Goal: Task Accomplishment & Management: Use online tool/utility

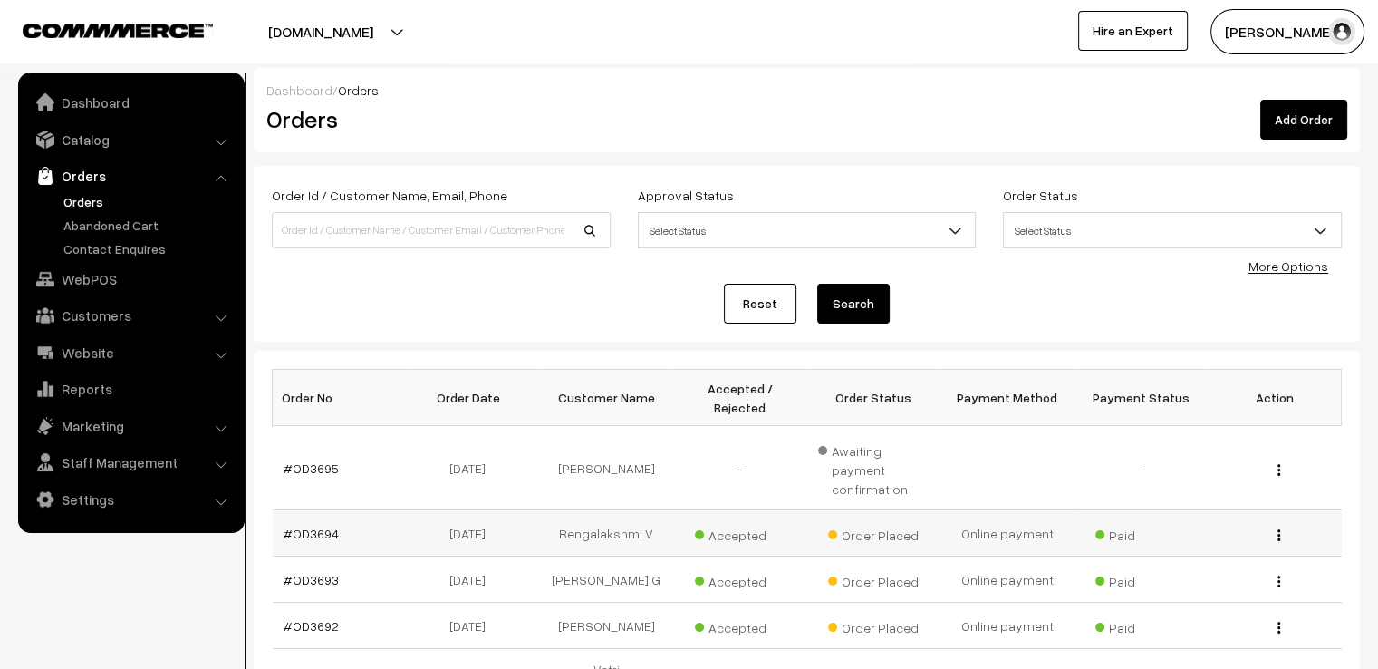
click at [1274, 524] on div "View" at bounding box center [1275, 533] width 112 height 19
click at [1278, 529] on img "button" at bounding box center [1279, 535] width 3 height 12
click at [1258, 542] on link "View" at bounding box center [1198, 562] width 154 height 40
click at [1278, 529] on img "button" at bounding box center [1279, 535] width 3 height 12
click at [1261, 542] on link "View" at bounding box center [1198, 562] width 154 height 40
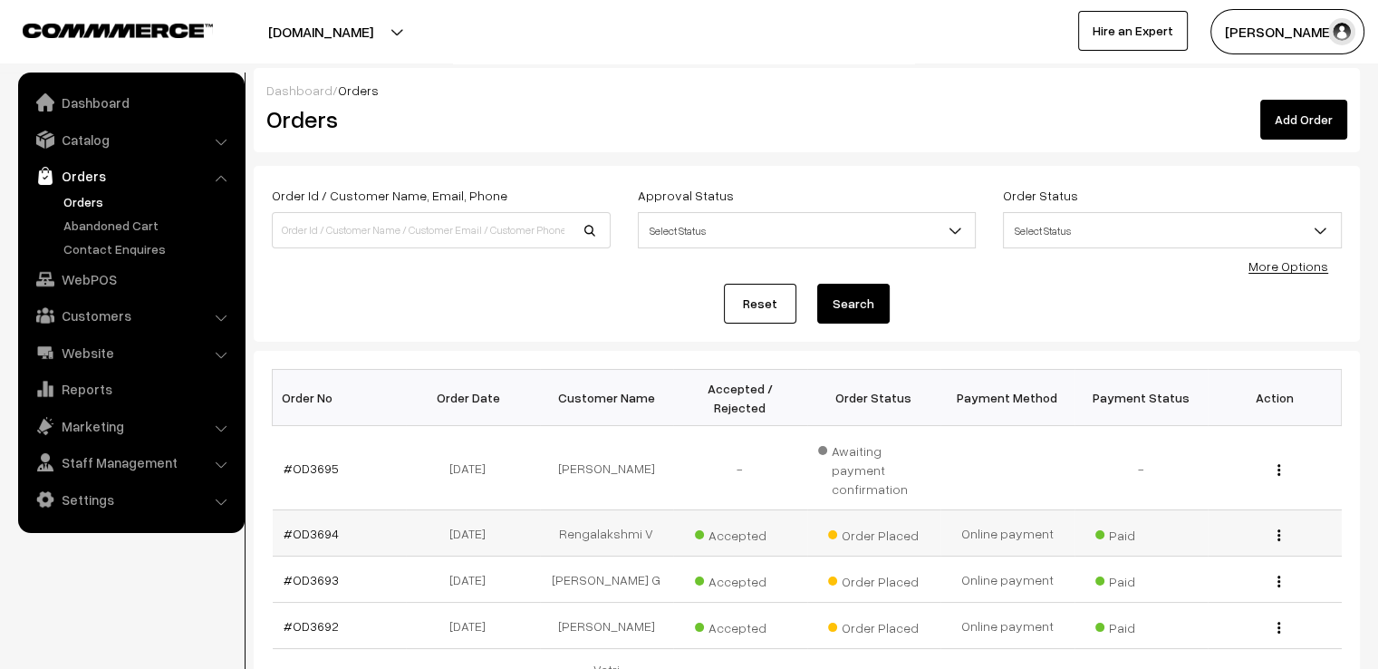
click at [1287, 510] on td "View" at bounding box center [1275, 533] width 134 height 46
click at [1277, 527] on button "button" at bounding box center [1279, 534] width 5 height 14
click at [1247, 542] on link "View" at bounding box center [1198, 562] width 154 height 40
click at [1286, 570] on div "View" at bounding box center [1275, 579] width 112 height 19
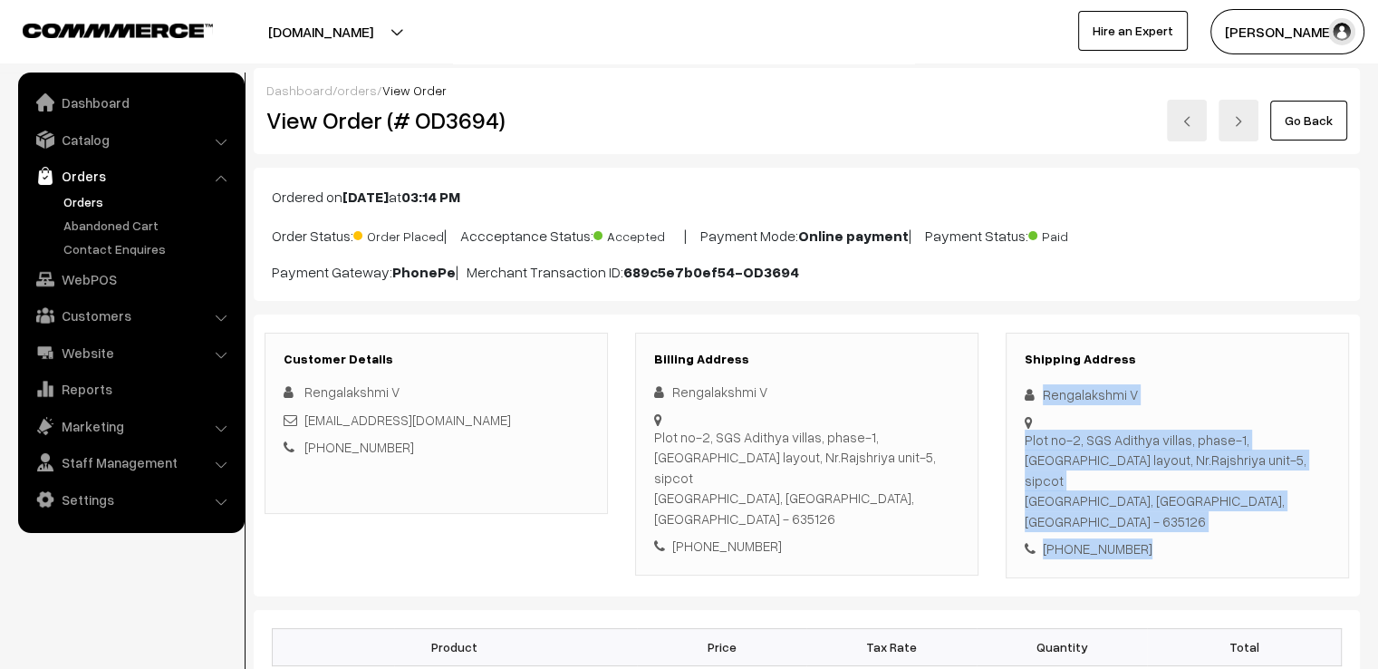
drag, startPoint x: 1040, startPoint y: 389, endPoint x: 1184, endPoint y: 517, distance: 193.1
click at [1184, 517] on div "Shipping Address Rengalakshmi V Plot no-2, SGS Adithya villas, phase-1, Rajaji …" at bounding box center [1177, 456] width 343 height 246
copy div "Rengalakshmi V Plot no-2, SGS Adithya villas, phase-1, Rajaji layout, Nr.Rajshr…"
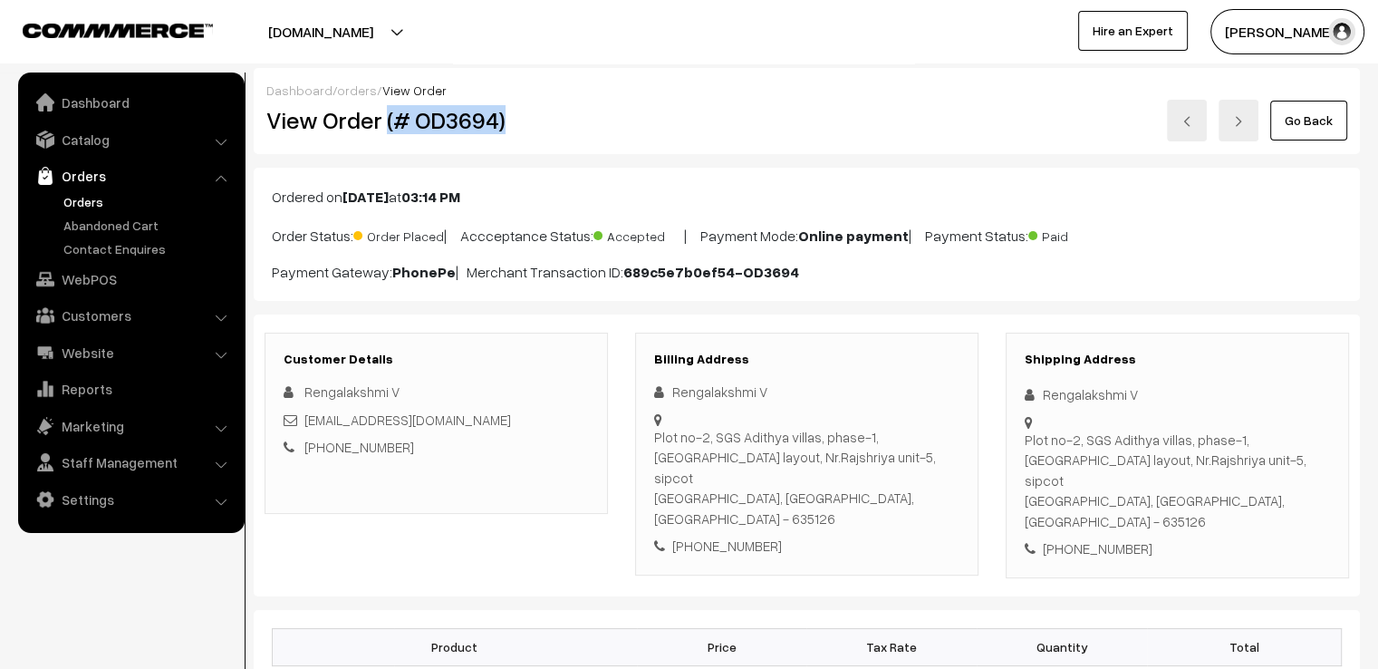
drag, startPoint x: 386, startPoint y: 115, endPoint x: 515, endPoint y: 126, distance: 129.1
click at [515, 126] on h2 "View Order (# OD3694)" at bounding box center [437, 120] width 342 height 28
copy h2 "(# OD3694)"
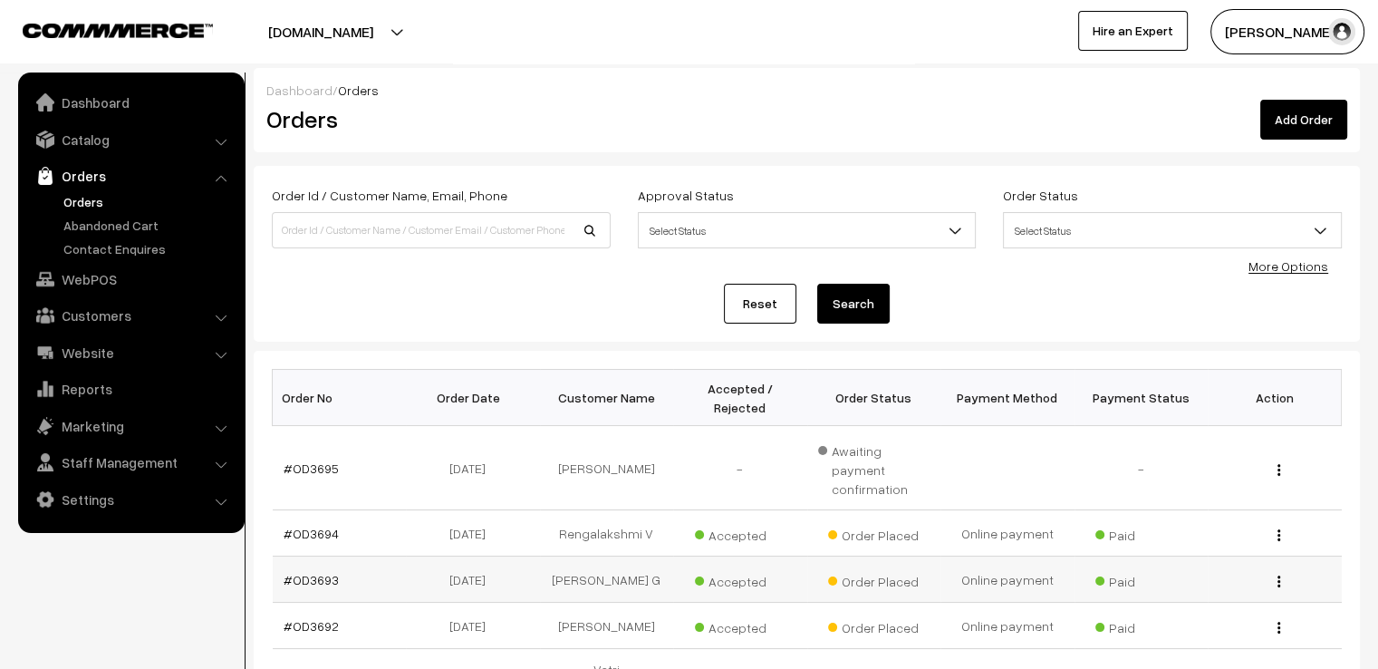
click at [1276, 570] on div "View" at bounding box center [1275, 579] width 112 height 19
click at [1277, 574] on button "button" at bounding box center [1279, 581] width 5 height 14
click at [1256, 588] on link "View" at bounding box center [1198, 608] width 154 height 40
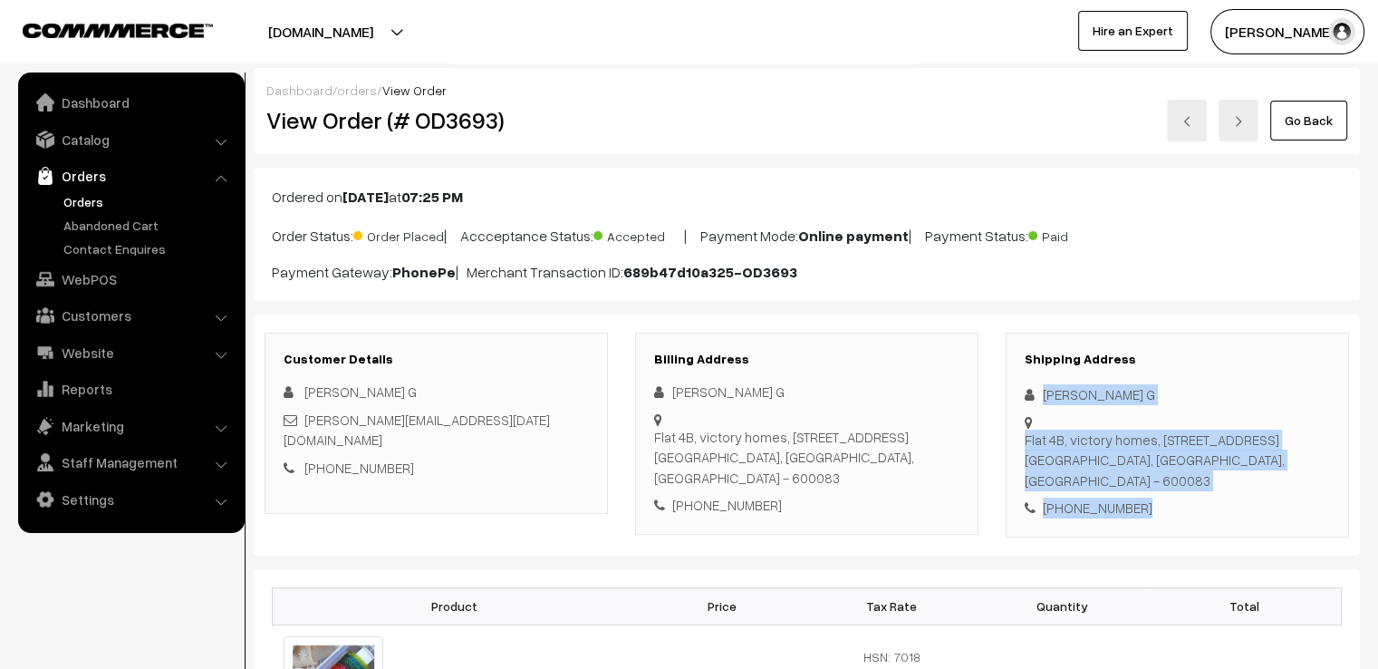
drag, startPoint x: 1043, startPoint y: 390, endPoint x: 1167, endPoint y: 535, distance: 190.8
click at [1165, 538] on div "Customer Details Mruthula G mruthula.3july@gmail.com +91 9884135432 Billing Add…" at bounding box center [807, 434] width 1106 height 241
copy div "Mruthula G Flat 4B, victory homes, No:16, 54th street, 9th avenue, ashok nagar …"
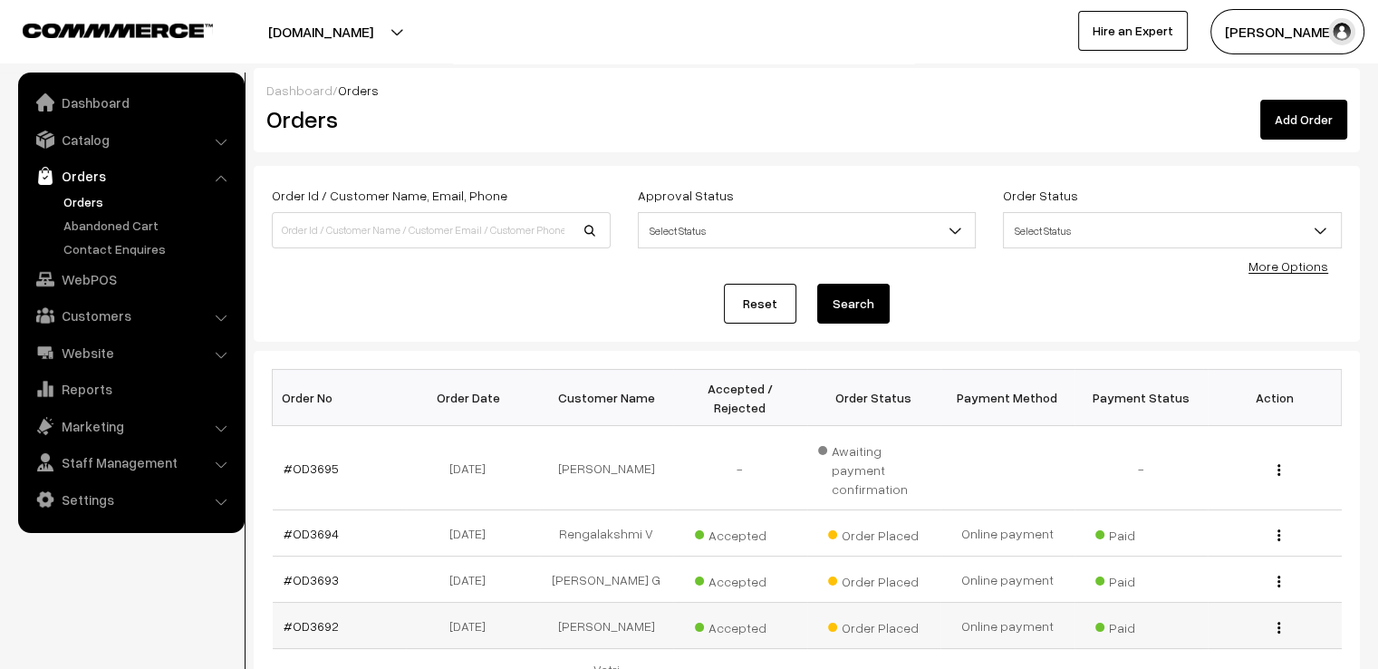
click at [1272, 603] on td "View" at bounding box center [1275, 626] width 134 height 46
click at [1277, 620] on button "button" at bounding box center [1279, 627] width 5 height 14
click at [1272, 634] on link "View" at bounding box center [1198, 654] width 154 height 40
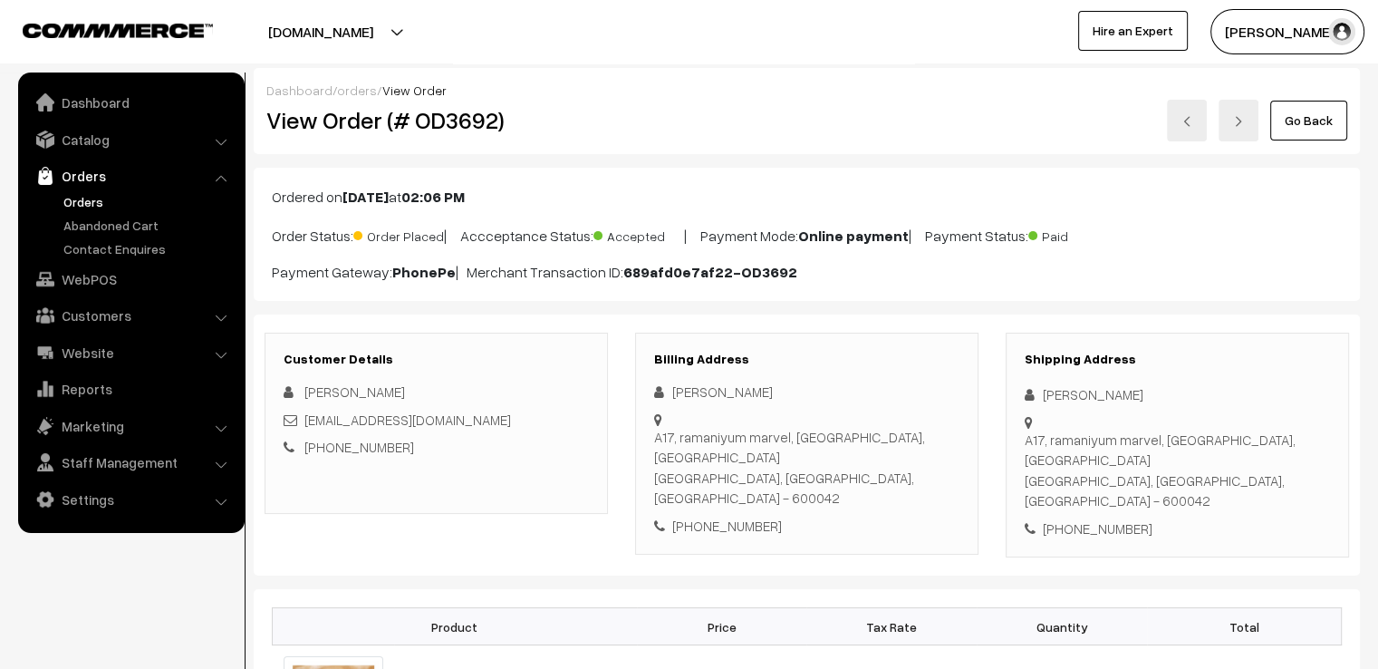
click at [1049, 386] on div "Shipping Address Priya Manikandan A17, ramaniyum marvel, Seshadripuram 1st Main…" at bounding box center [1177, 446] width 343 height 226
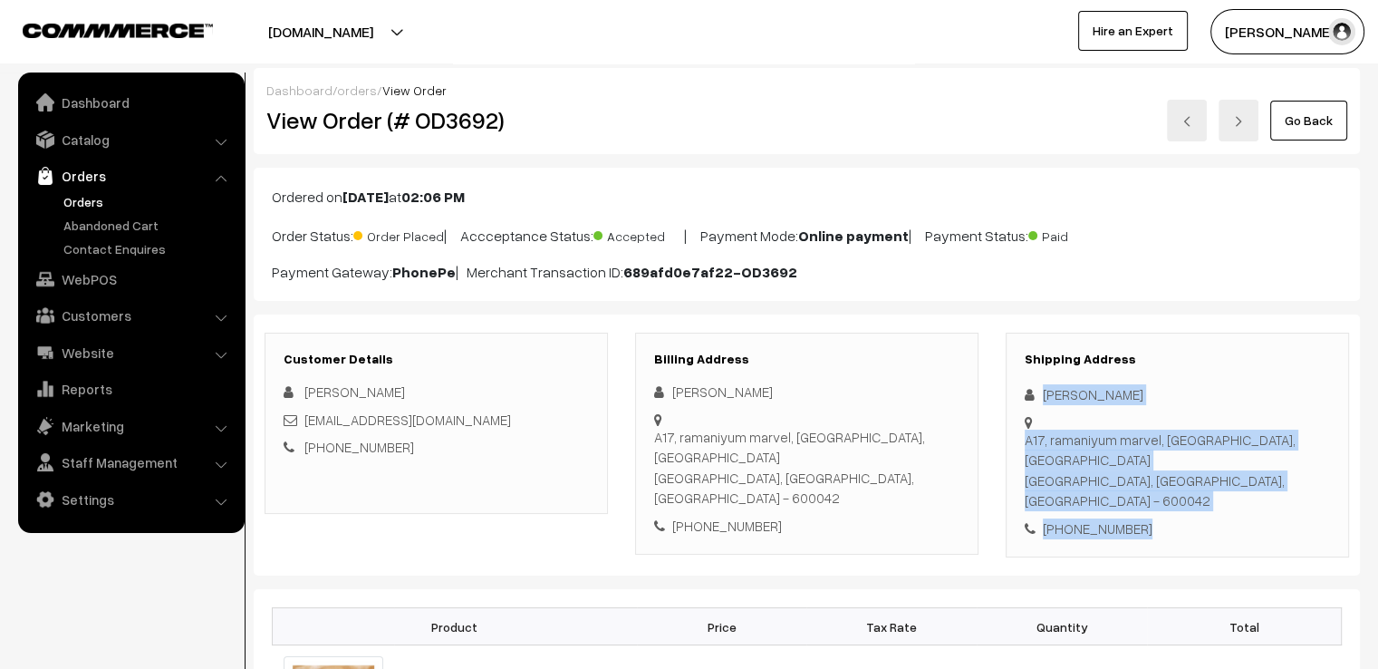
drag, startPoint x: 1045, startPoint y: 389, endPoint x: 1181, endPoint y: 519, distance: 189.1
click at [1181, 519] on div "Shipping Address Priya Manikandan A17, ramaniyum marvel, Seshadripuram 1st Main…" at bounding box center [1177, 446] width 343 height 226
copy div "Priya Manikandan A17, ramaniyum marvel, Seshadripuram 1st Main road, velachery …"
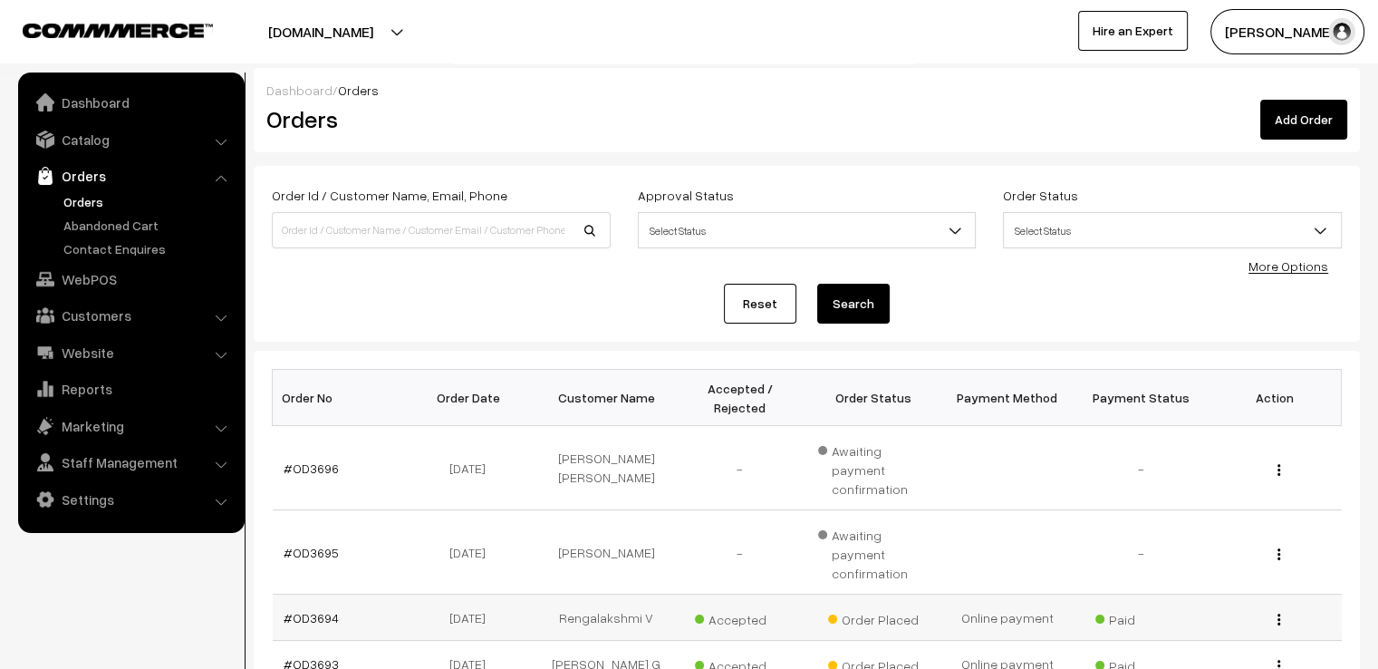
scroll to position [453, 0]
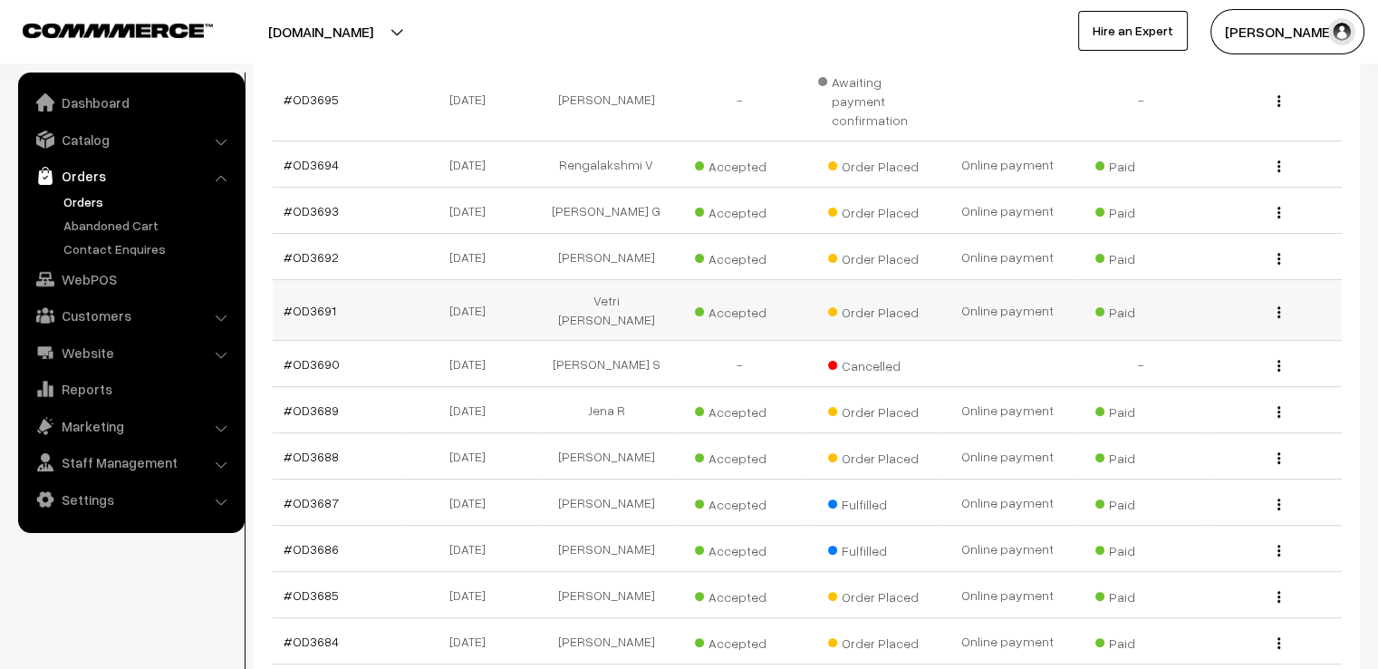
click at [1272, 301] on div "View" at bounding box center [1275, 310] width 112 height 19
click at [1276, 301] on div "View" at bounding box center [1275, 310] width 112 height 19
click at [1281, 301] on div "View" at bounding box center [1275, 310] width 112 height 19
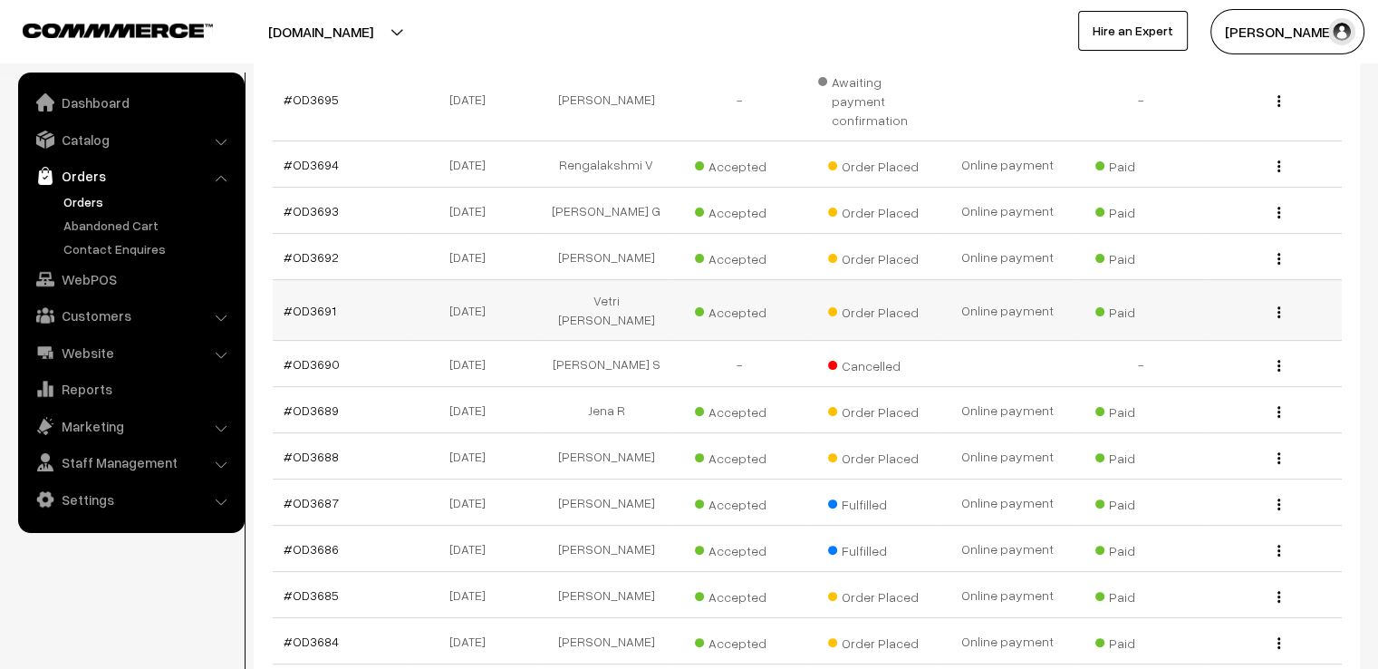
click at [1279, 306] on img "button" at bounding box center [1279, 312] width 3 height 12
click at [1257, 319] on link "View" at bounding box center [1198, 339] width 154 height 40
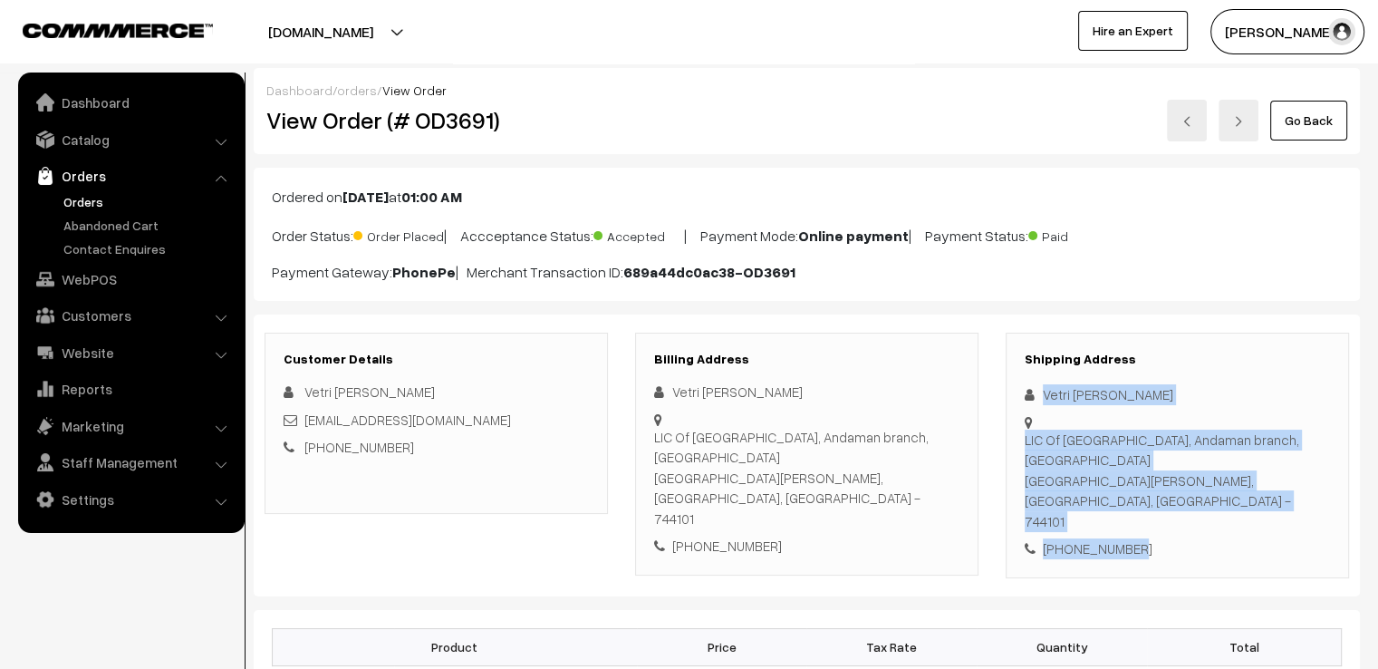
drag, startPoint x: 1049, startPoint y: 387, endPoint x: 1125, endPoint y: 480, distance: 120.4
click at [1125, 480] on div "Shipping Address Vetri [PERSON_NAME] LIC Of [GEOGRAPHIC_DATA], [GEOGRAPHIC_DATA…" at bounding box center [1177, 456] width 343 height 246
click at [1243, 412] on div at bounding box center [1177, 472] width 305 height 120
drag, startPoint x: 1042, startPoint y: 385, endPoint x: 1194, endPoint y: 513, distance: 198.7
click at [1194, 513] on div "Shipping Address Vetri [PERSON_NAME] LIC Of [GEOGRAPHIC_DATA], [GEOGRAPHIC_DATA…" at bounding box center [1177, 456] width 343 height 246
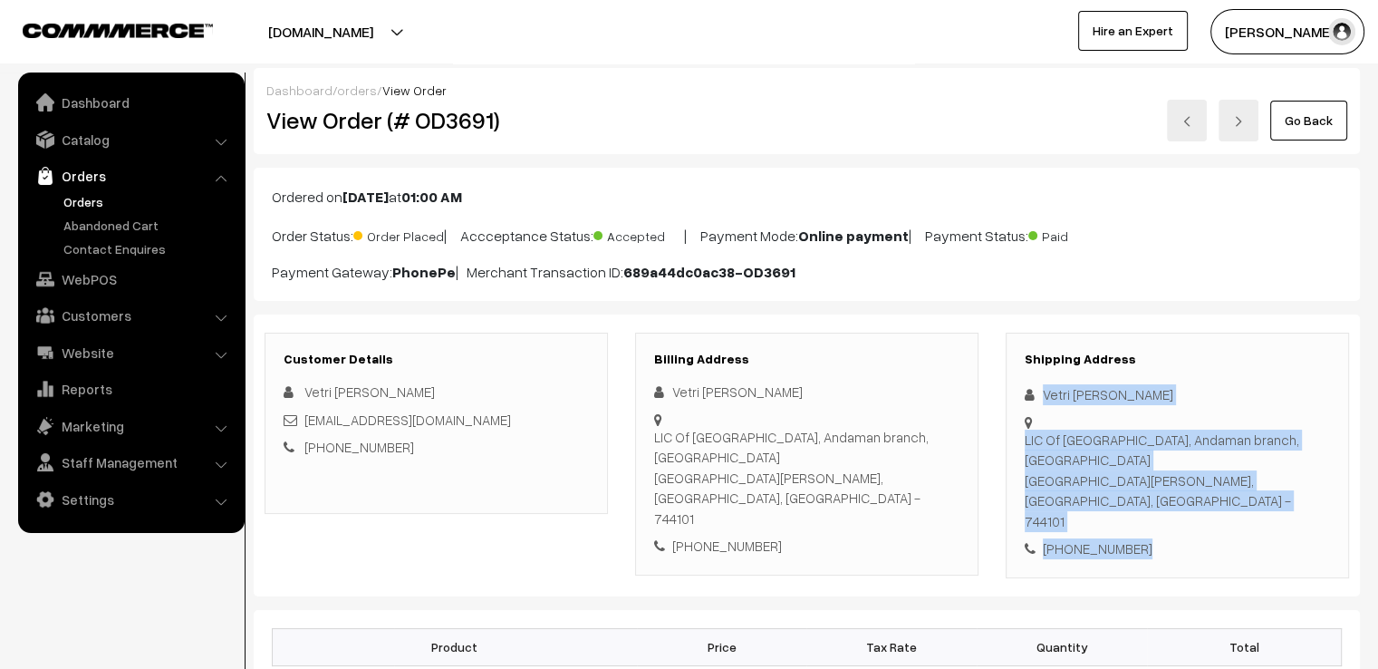
click at [1181, 523] on div "Customer Details Vetri [PERSON_NAME] [EMAIL_ADDRESS][DOMAIN_NAME] [PHONE_NUMBER…" at bounding box center [807, 455] width 1106 height 282
drag, startPoint x: 1040, startPoint y: 385, endPoint x: 1176, endPoint y: 523, distance: 193.5
click at [1176, 523] on div "Customer Details Vetri [PERSON_NAME] [EMAIL_ADDRESS][DOMAIN_NAME] [PHONE_NUMBER…" at bounding box center [807, 455] width 1106 height 282
copy div "Vetri [PERSON_NAME] LIC Of [GEOGRAPHIC_DATA], [GEOGRAPHIC_DATA], [GEOGRAPHIC_DA…"
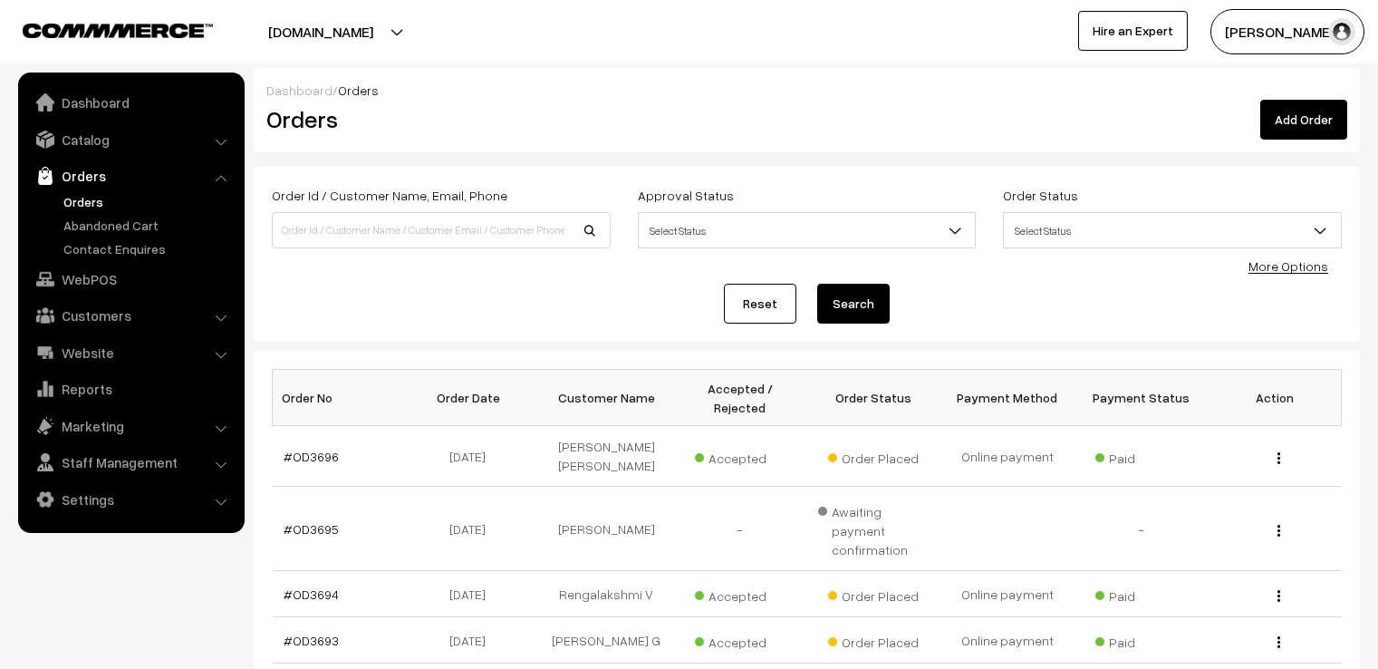
scroll to position [453, 0]
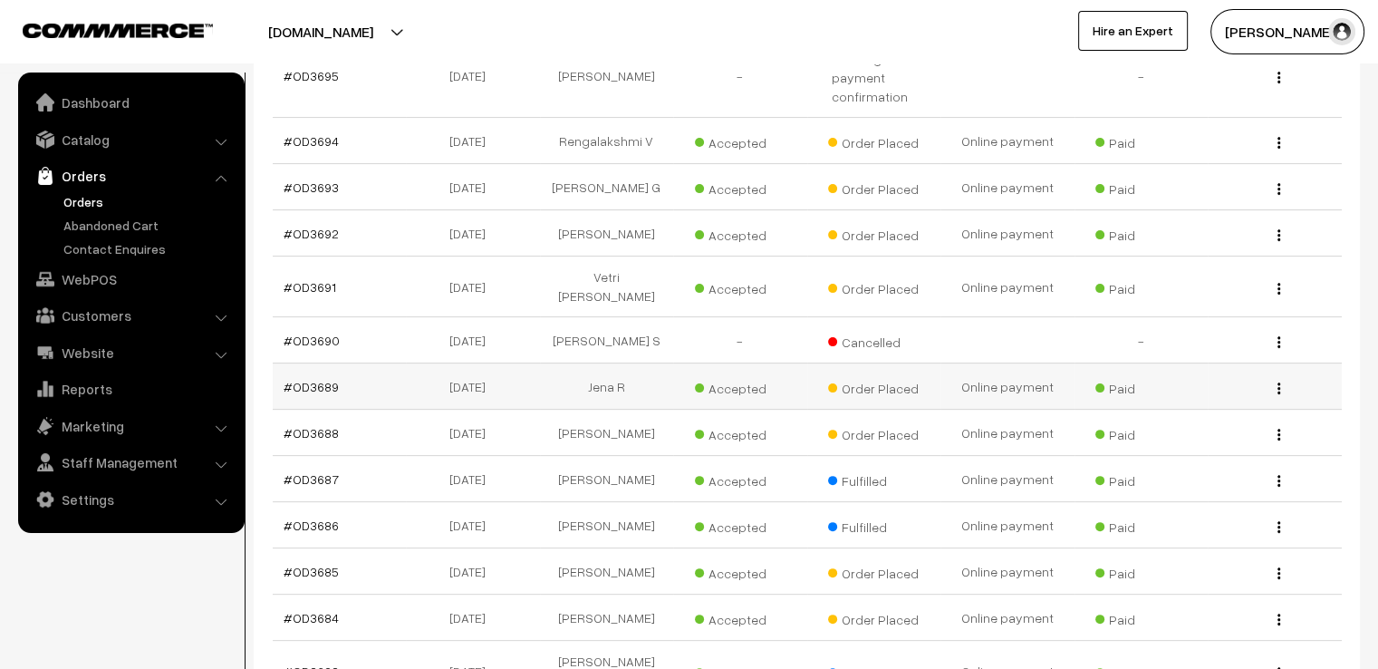
click at [1279, 382] on img "button" at bounding box center [1279, 388] width 3 height 12
click at [1272, 395] on link "View" at bounding box center [1198, 415] width 154 height 40
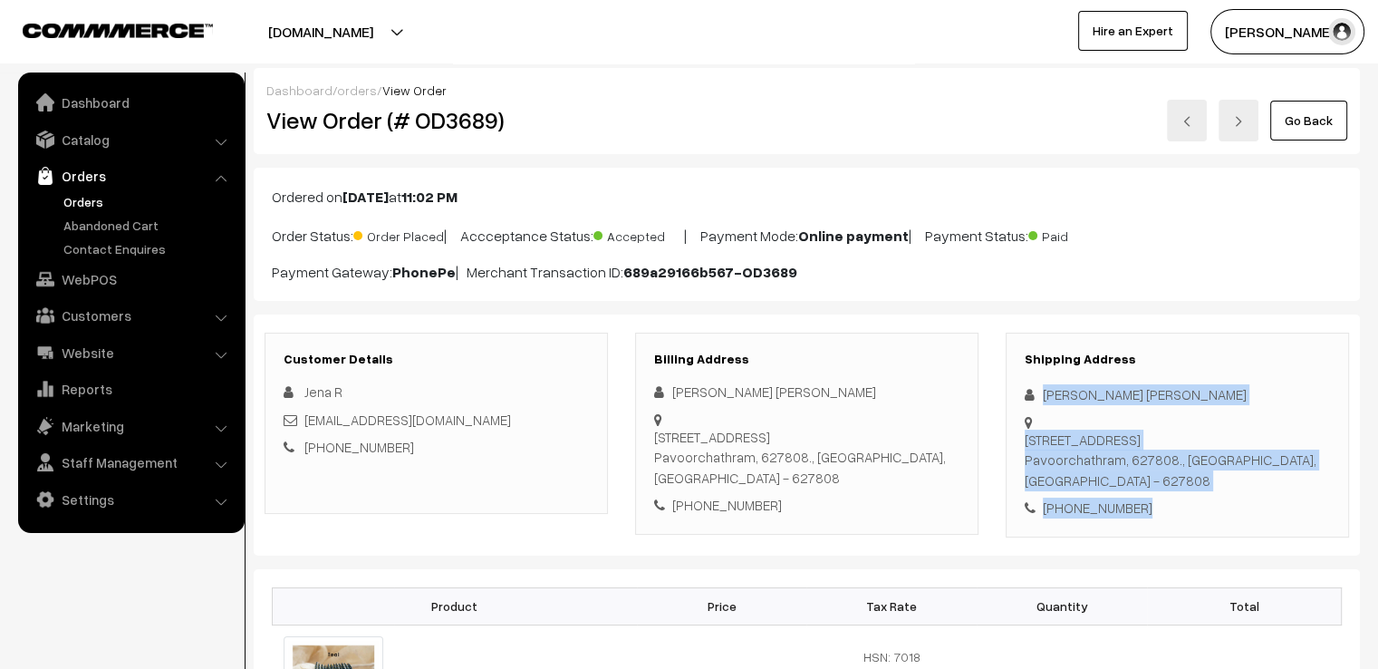
drag, startPoint x: 1037, startPoint y: 392, endPoint x: 1205, endPoint y: 483, distance: 191.3
click at [1205, 483] on div "Shipping Address [PERSON_NAME] [PERSON_NAME] [STREET_ADDRESS] [PHONE_NUMBER]" at bounding box center [1177, 435] width 343 height 205
copy div "[PERSON_NAME] [PERSON_NAME] [STREET_ADDRESS] - 627808 [PHONE_NUMBER]"
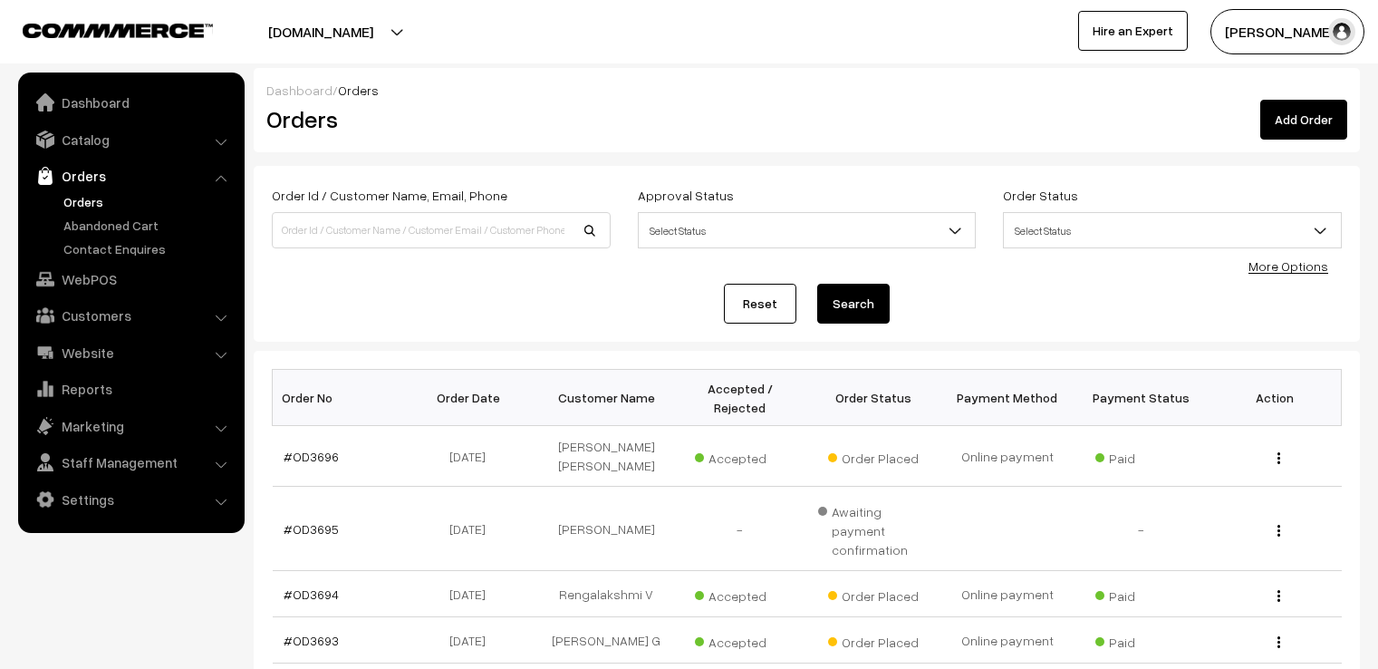
scroll to position [453, 0]
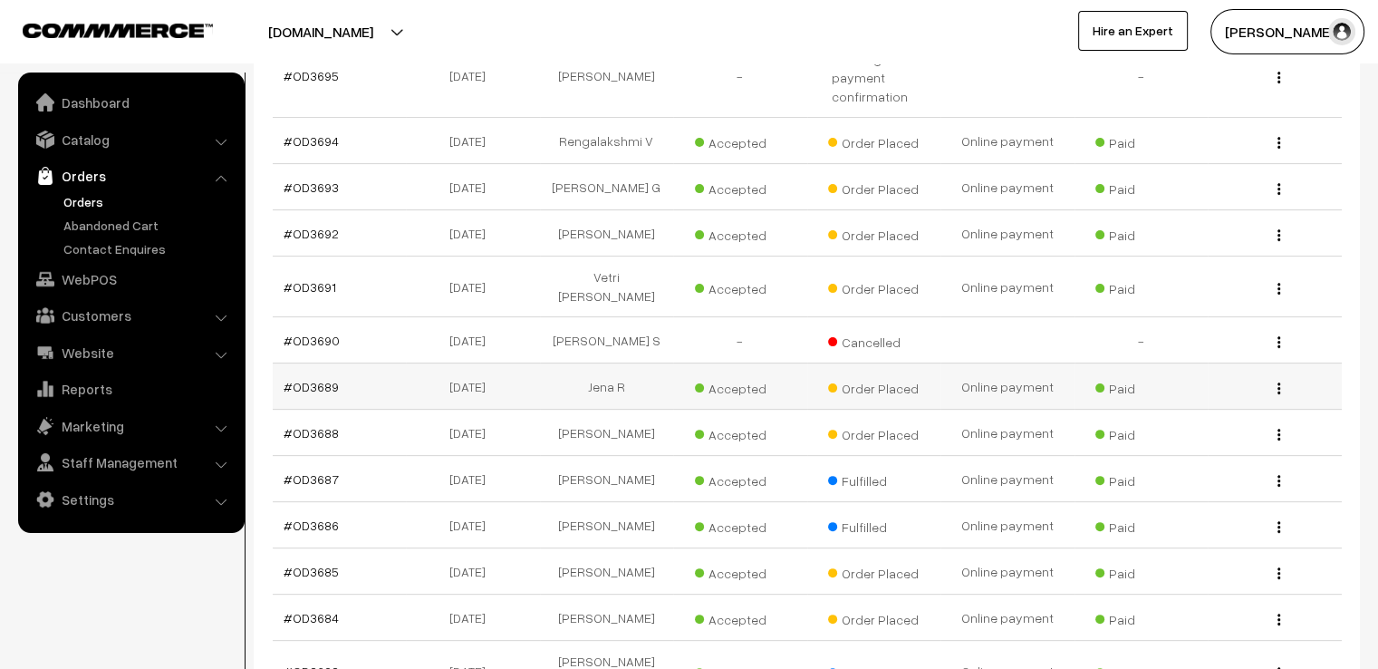
click at [1287, 377] on div "View" at bounding box center [1275, 386] width 112 height 19
click at [1278, 382] on img "button" at bounding box center [1279, 388] width 3 height 12
click at [1268, 395] on link "View" at bounding box center [1198, 415] width 154 height 40
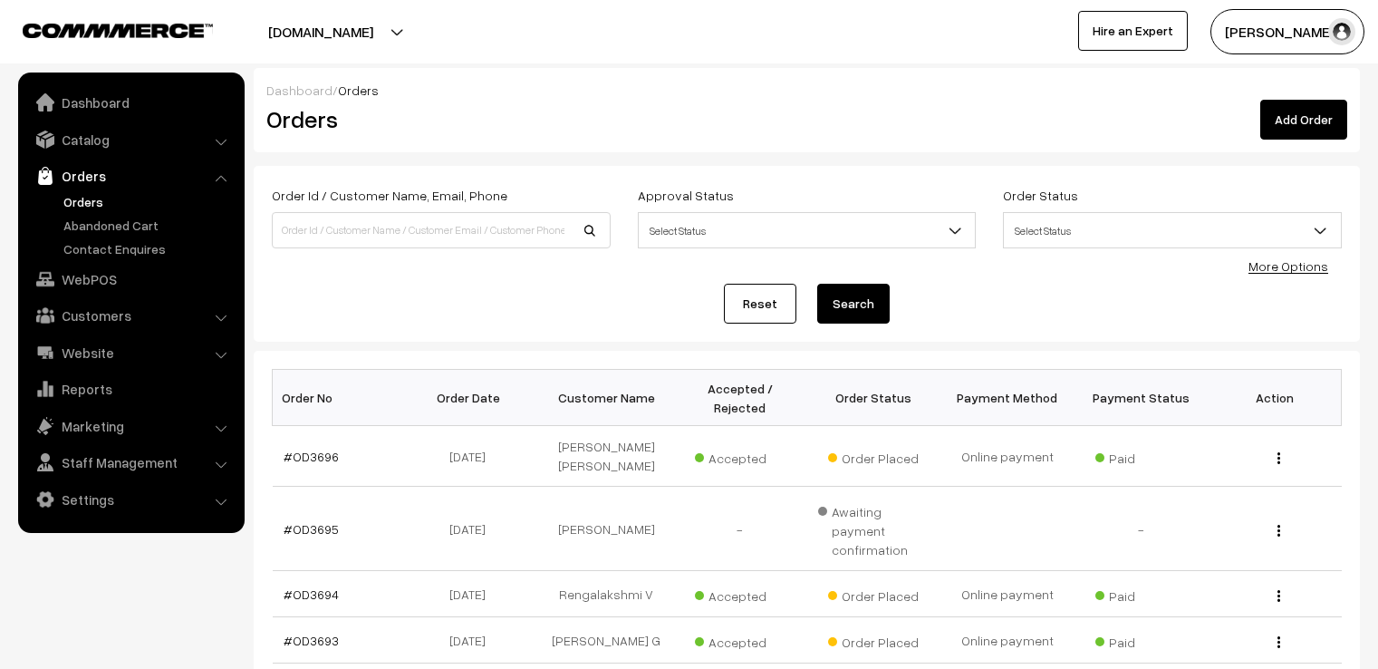
scroll to position [453, 0]
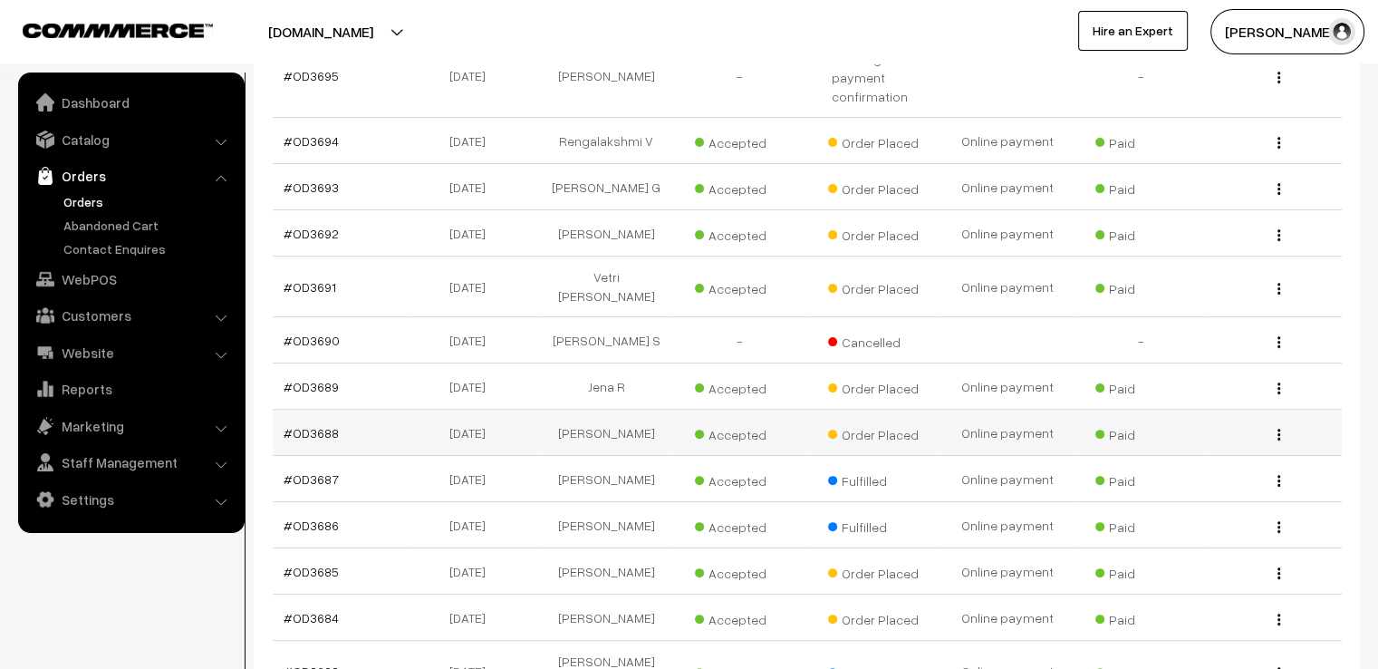
click at [1279, 429] on img "button" at bounding box center [1279, 435] width 3 height 12
click at [1262, 441] on link "View" at bounding box center [1198, 461] width 154 height 40
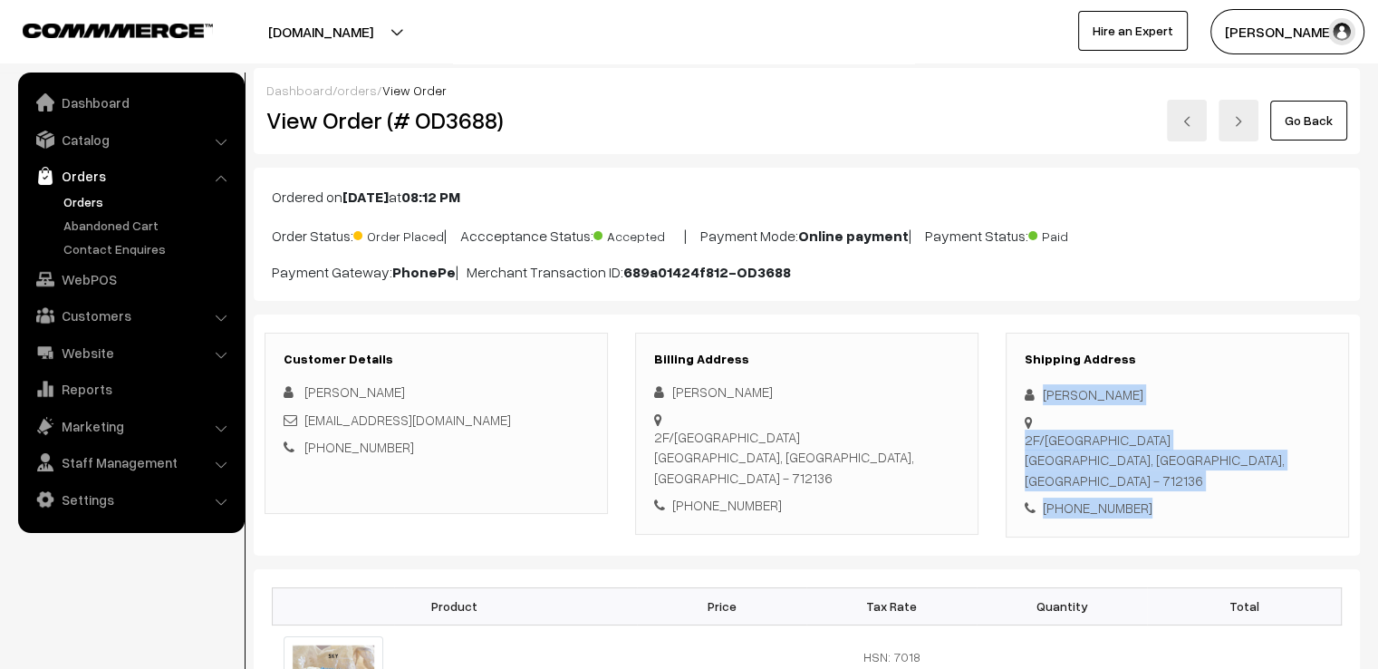
drag, startPoint x: 1043, startPoint y: 389, endPoint x: 1292, endPoint y: 507, distance: 276.0
click at [1292, 507] on div "Shipping Address Nabonita Bhattacharjee 2F/C Annapurna Apartments, Barabazar Ma…" at bounding box center [1177, 435] width 343 height 205
copy div "Nabonita Bhattacharjee 2F/C Annapurna Apartments, Barabazar Main Road Chandanna…"
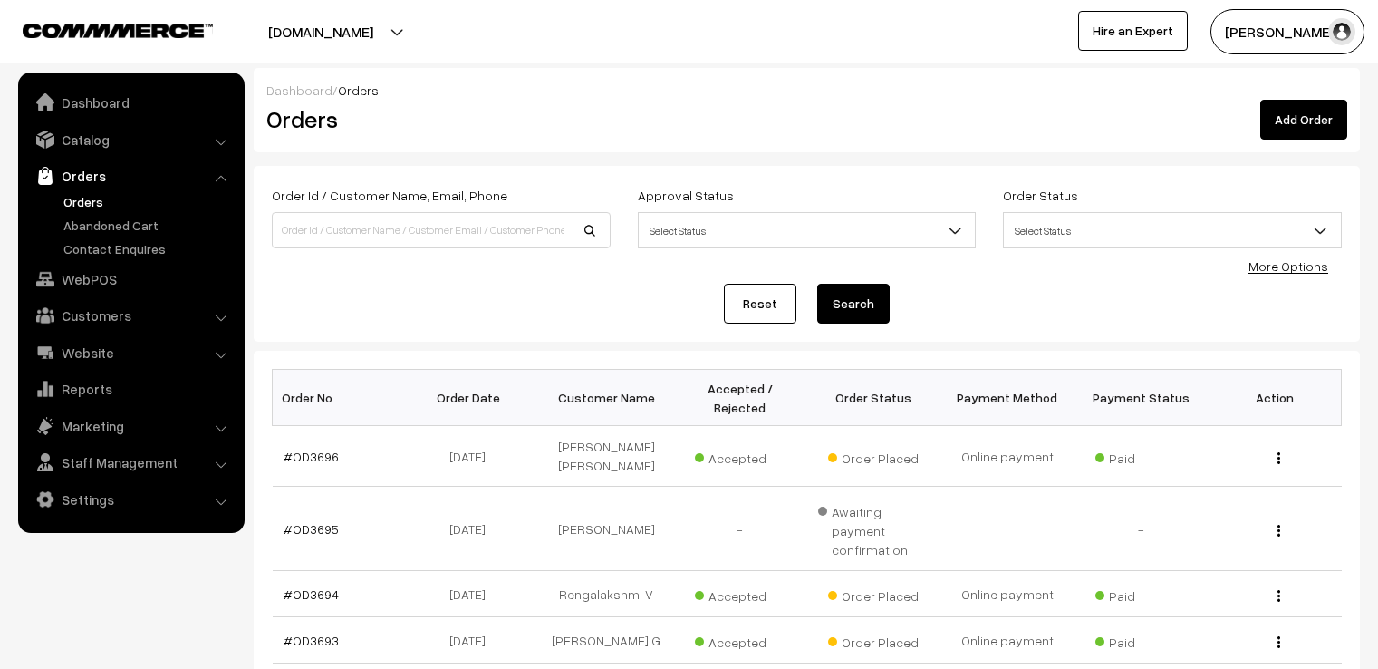
scroll to position [453, 0]
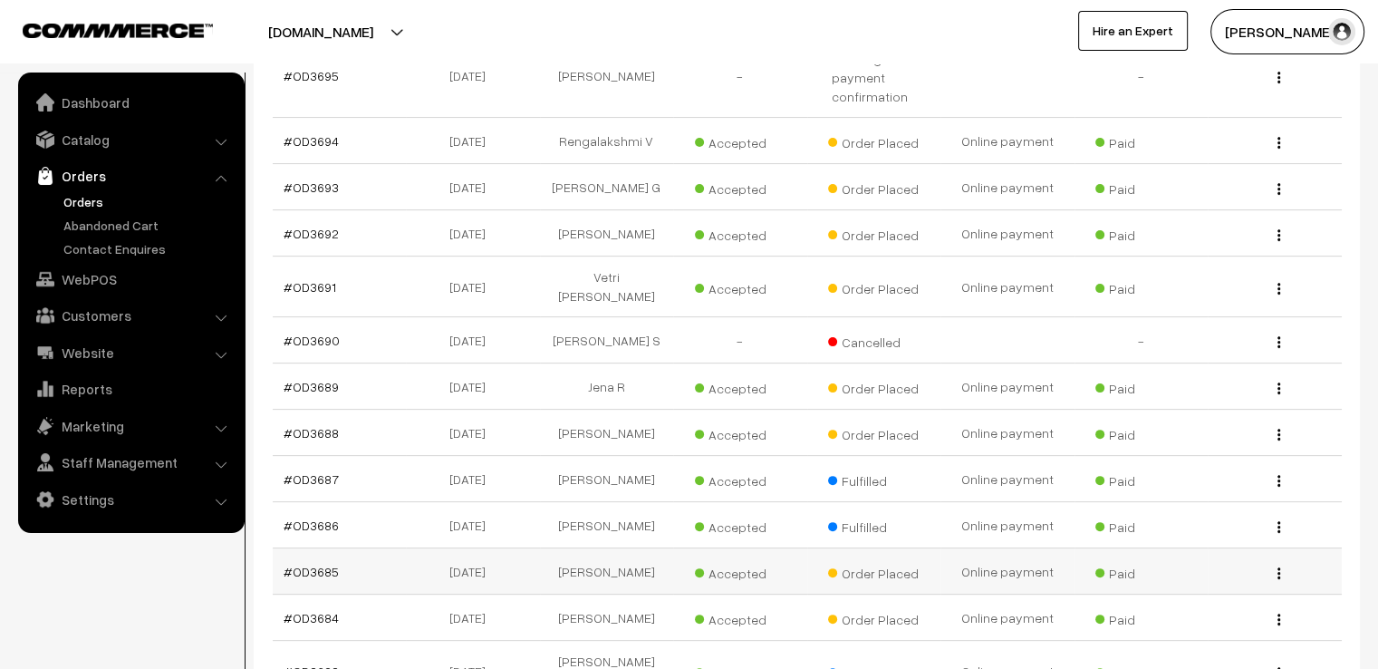
click at [1279, 567] on img "button" at bounding box center [1279, 573] width 3 height 12
click at [1265, 580] on link "View" at bounding box center [1198, 600] width 154 height 40
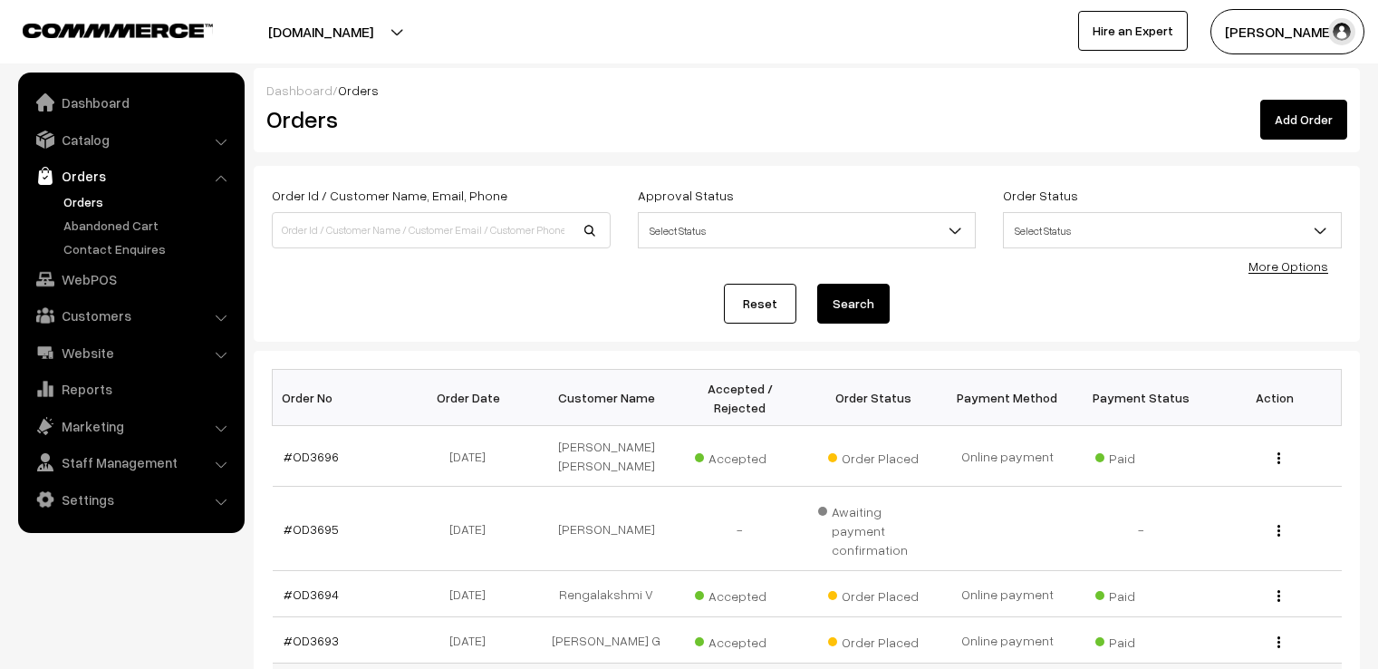
scroll to position [453, 0]
